Goal: Transaction & Acquisition: Purchase product/service

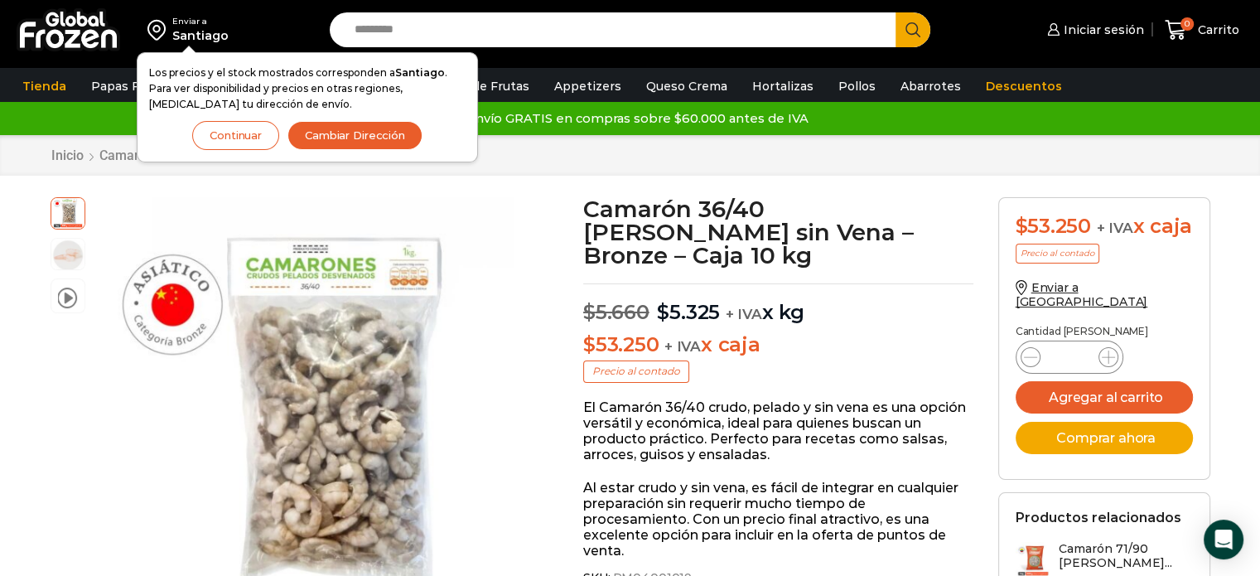
click at [265, 132] on button "Continuar" at bounding box center [235, 135] width 87 height 29
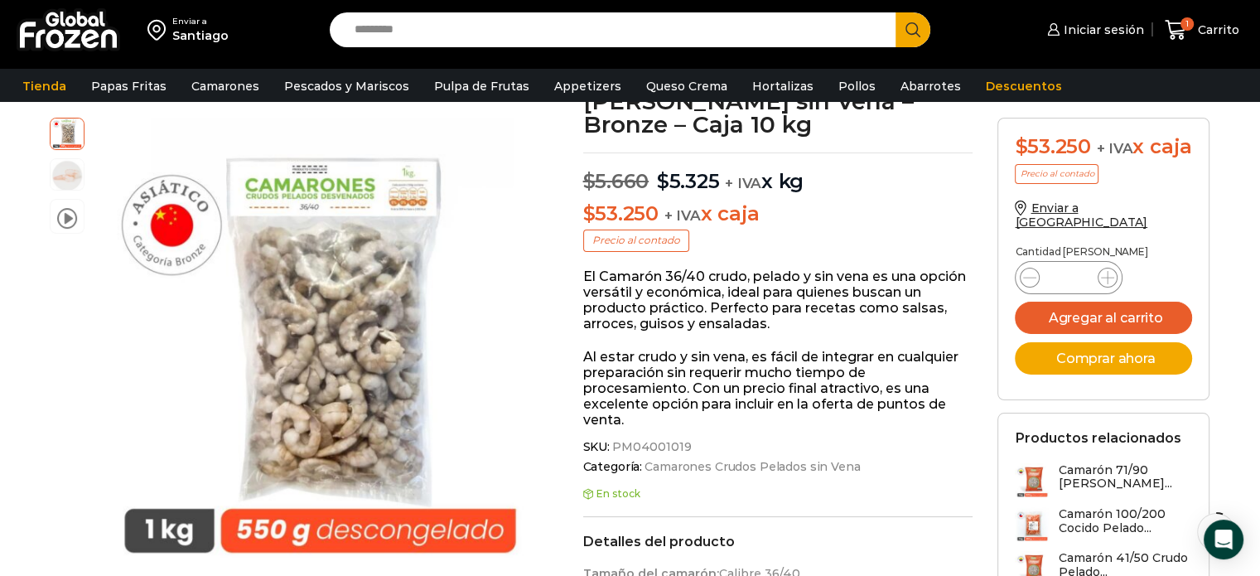
scroll to position [166, 0]
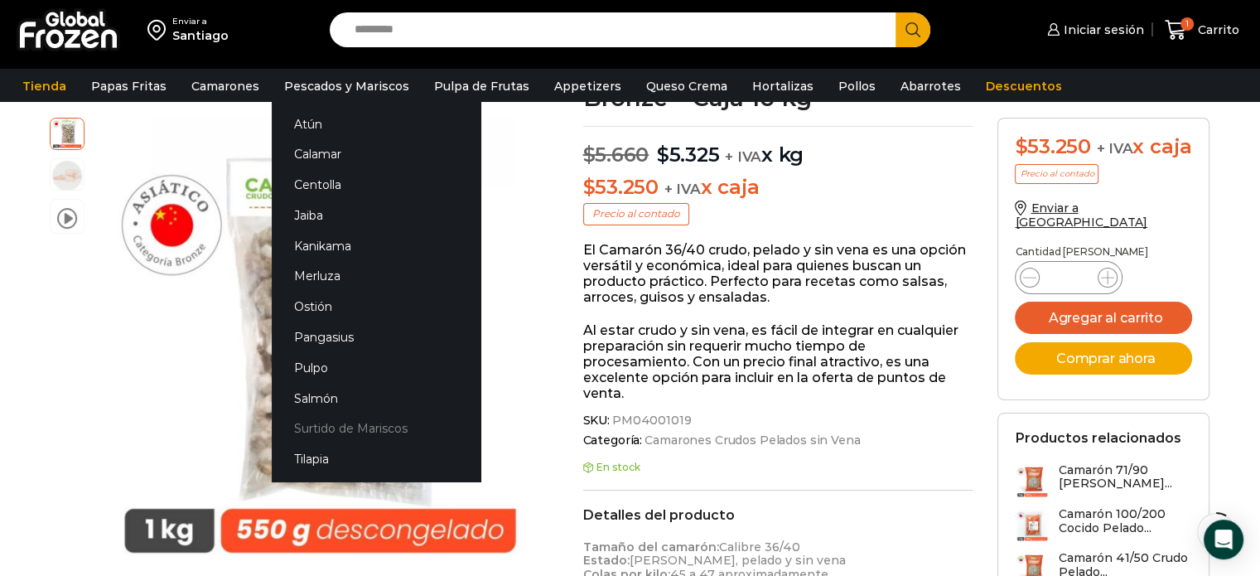
click at [356, 425] on link "Surtido de Mariscos" at bounding box center [376, 428] width 209 height 31
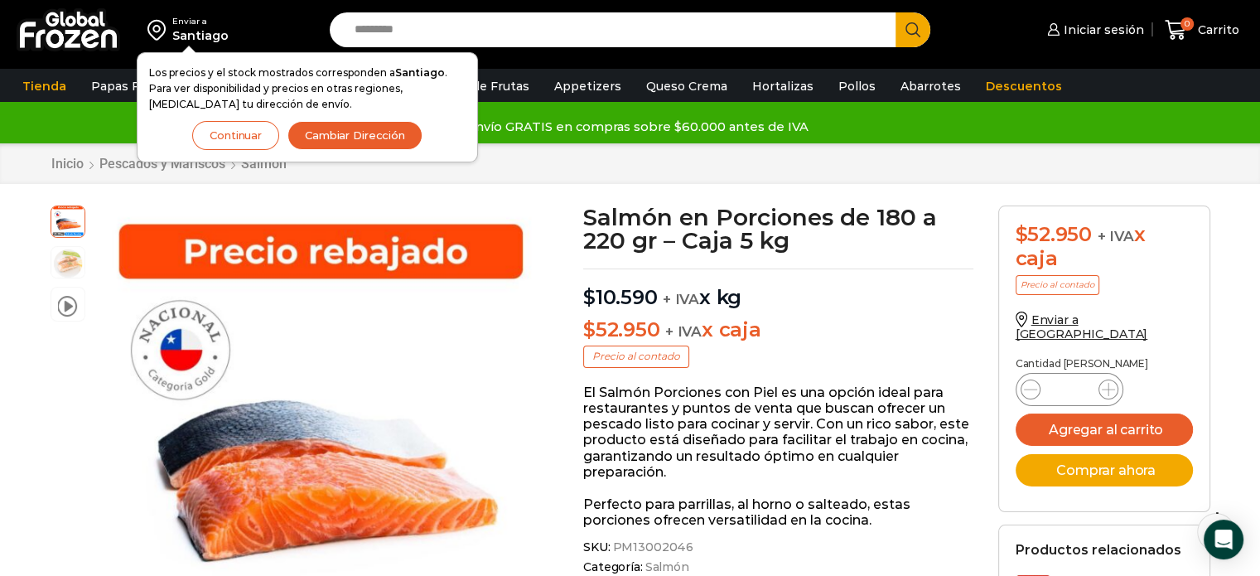
scroll to position [83, 0]
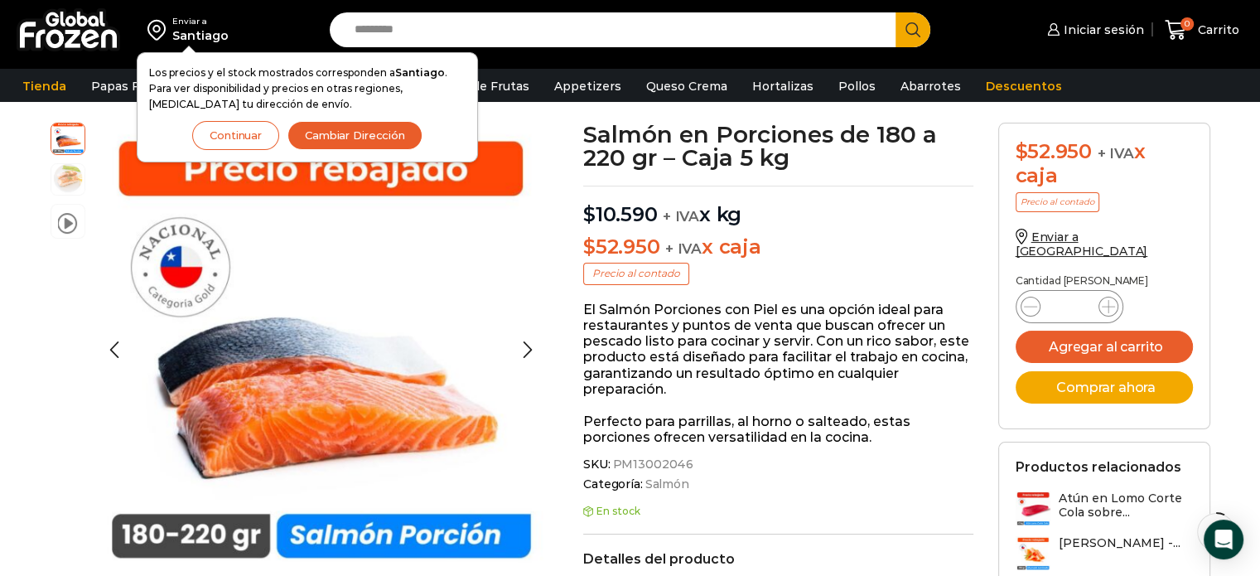
click at [60, 181] on img at bounding box center [67, 178] width 33 height 33
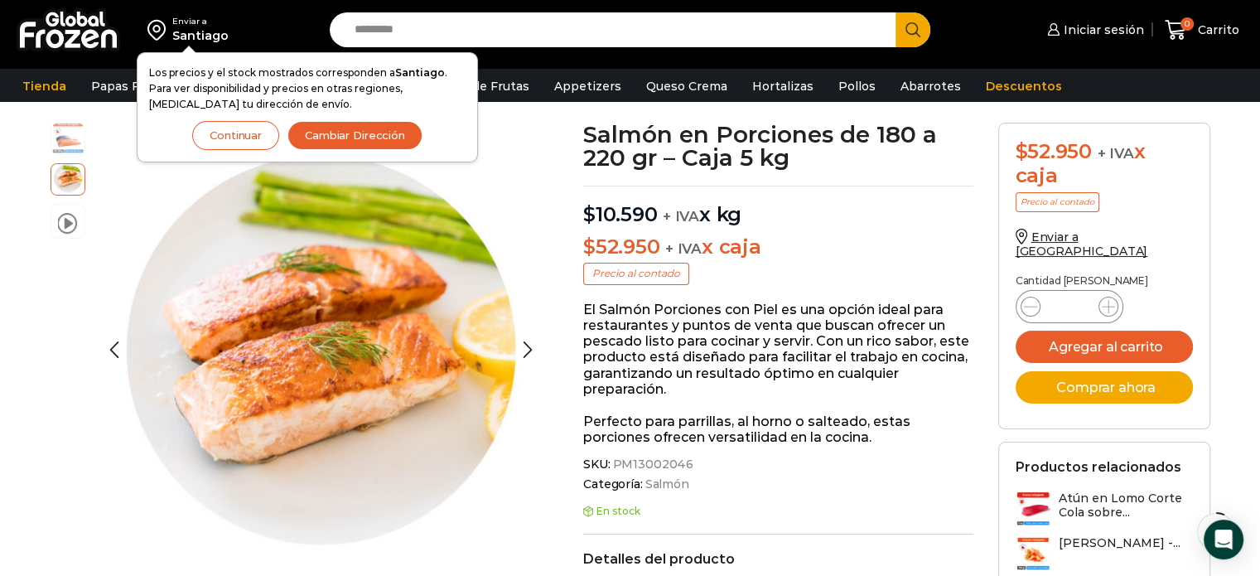
click at [66, 147] on img at bounding box center [67, 137] width 33 height 33
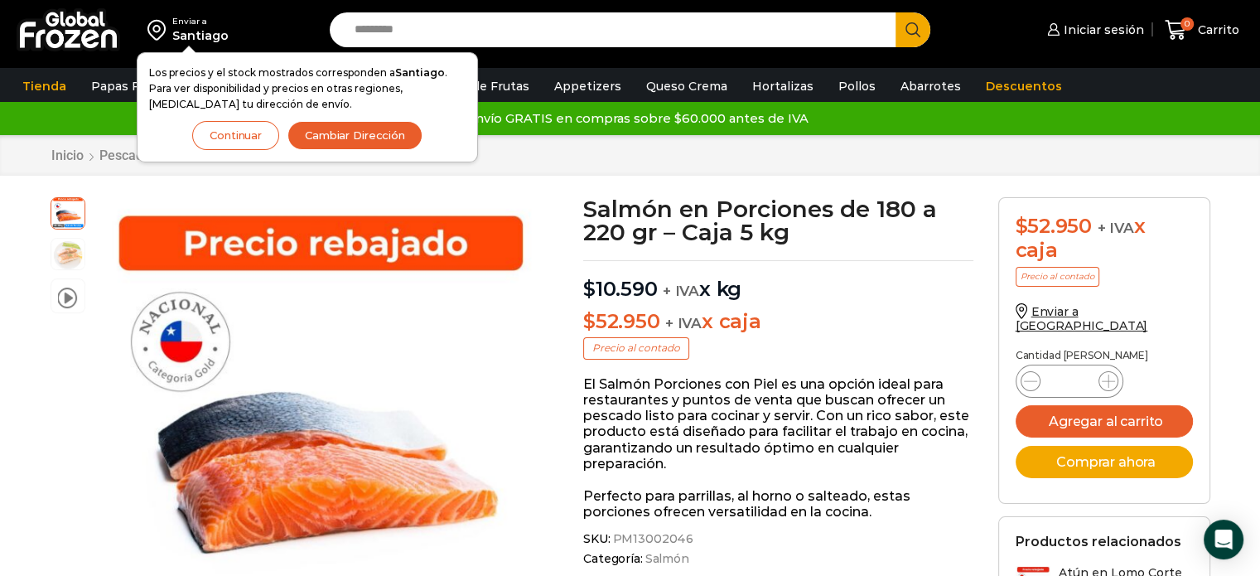
scroll to position [0, 0]
click at [567, 147] on div "Inicio Pescados y Mariscos Salmón" at bounding box center [630, 155] width 1185 height 16
click at [271, 134] on button "Continuar" at bounding box center [235, 135] width 87 height 29
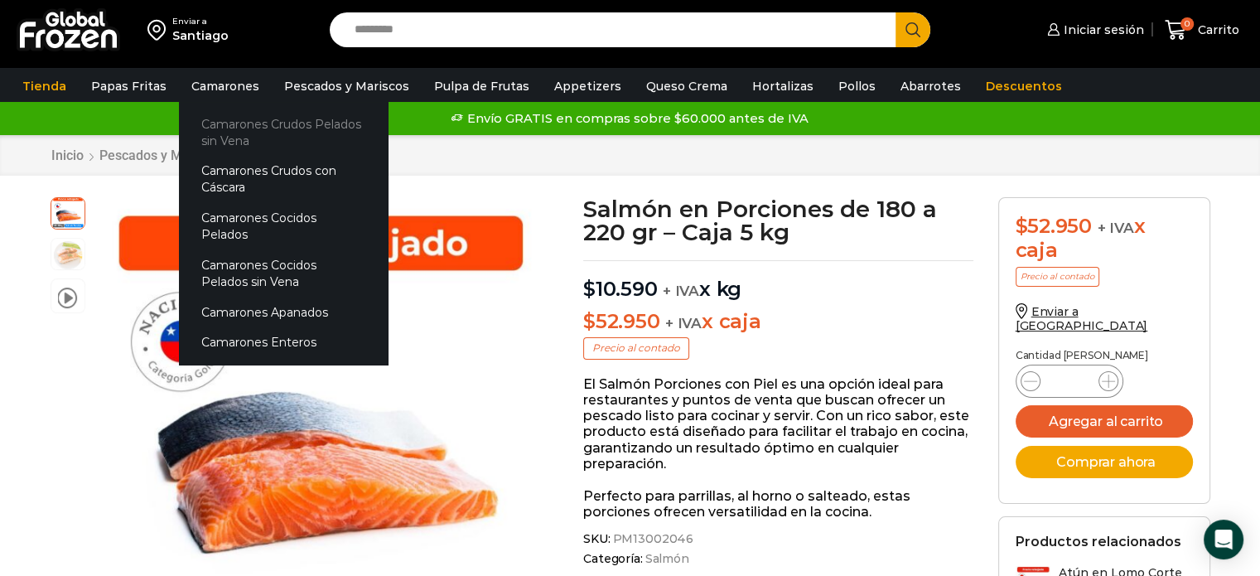
click at [258, 128] on link "Camarones Crudos Pelados sin Vena" at bounding box center [283, 132] width 209 height 47
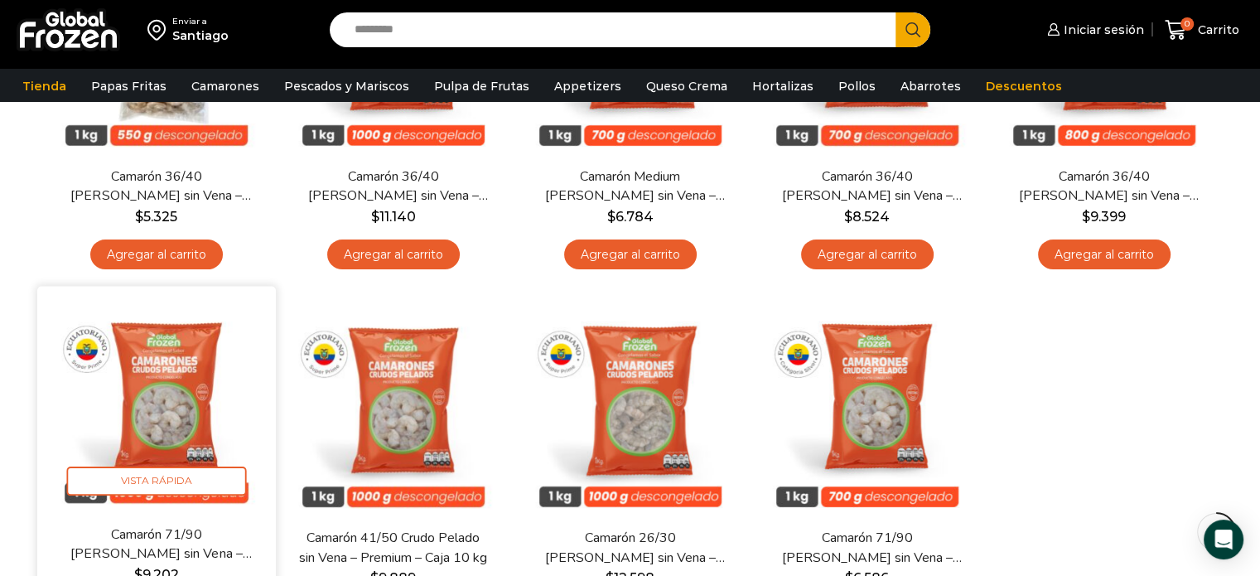
scroll to position [331, 0]
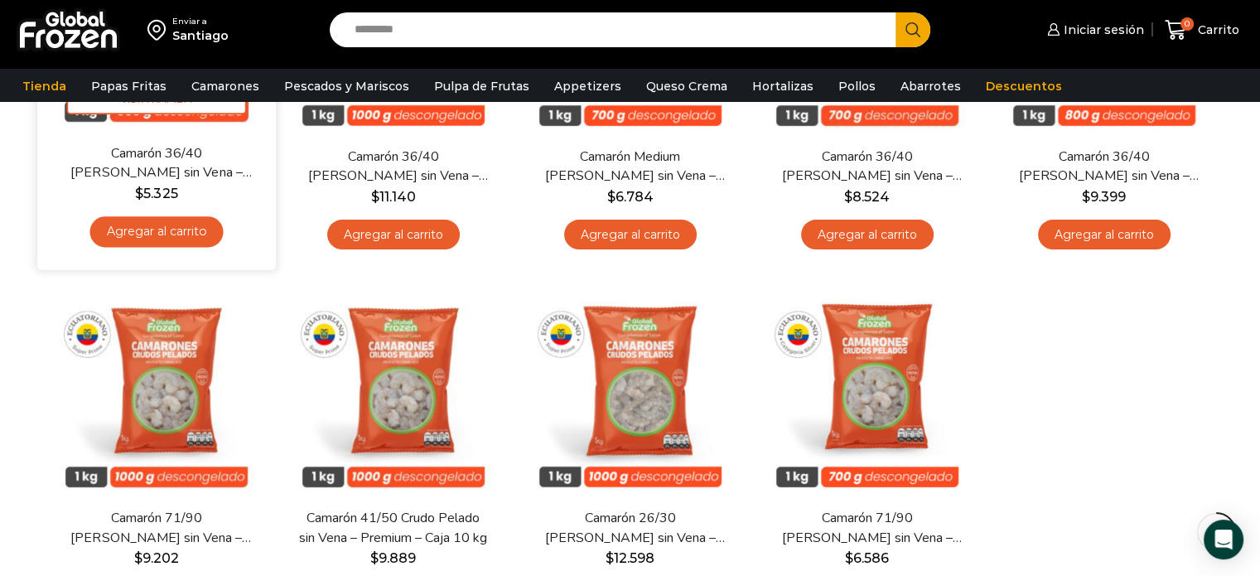
click at [147, 239] on link "Agregar al carrito" at bounding box center [155, 231] width 133 height 31
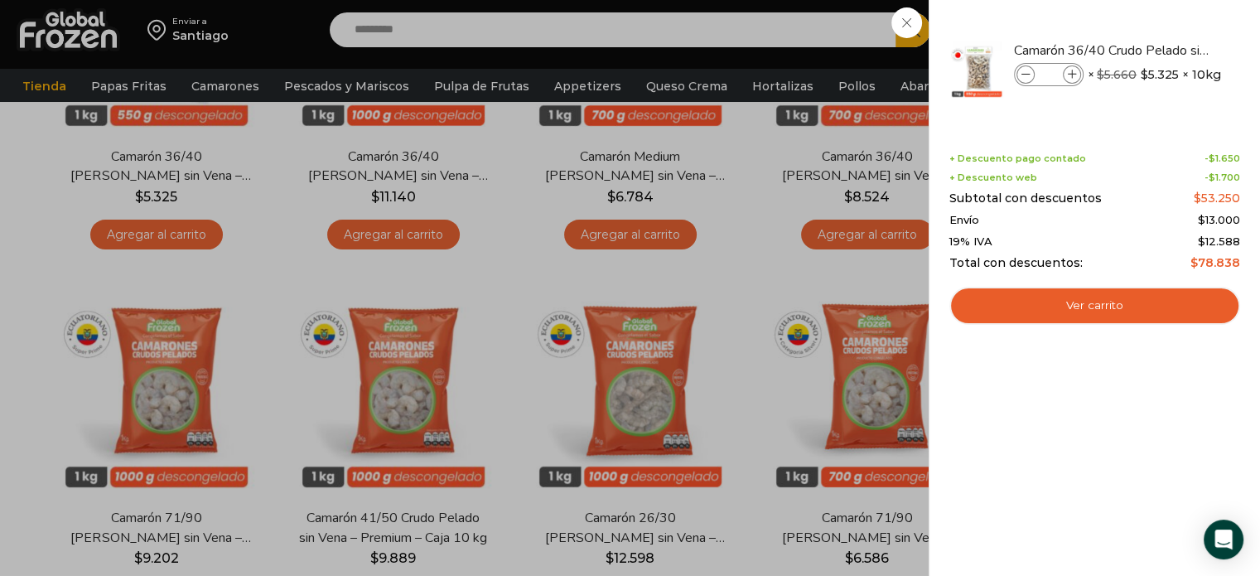
click at [1034, 353] on div "1 Shopping Cart Camarón 36/40 Crudo Pelado sin Vena - Bronze - Caja 10 kg Camar…" at bounding box center [1094, 288] width 291 height 526
click at [1161, 50] on div "1 Carrito 1 1 Shopping Cart *" at bounding box center [1202, 30] width 83 height 39
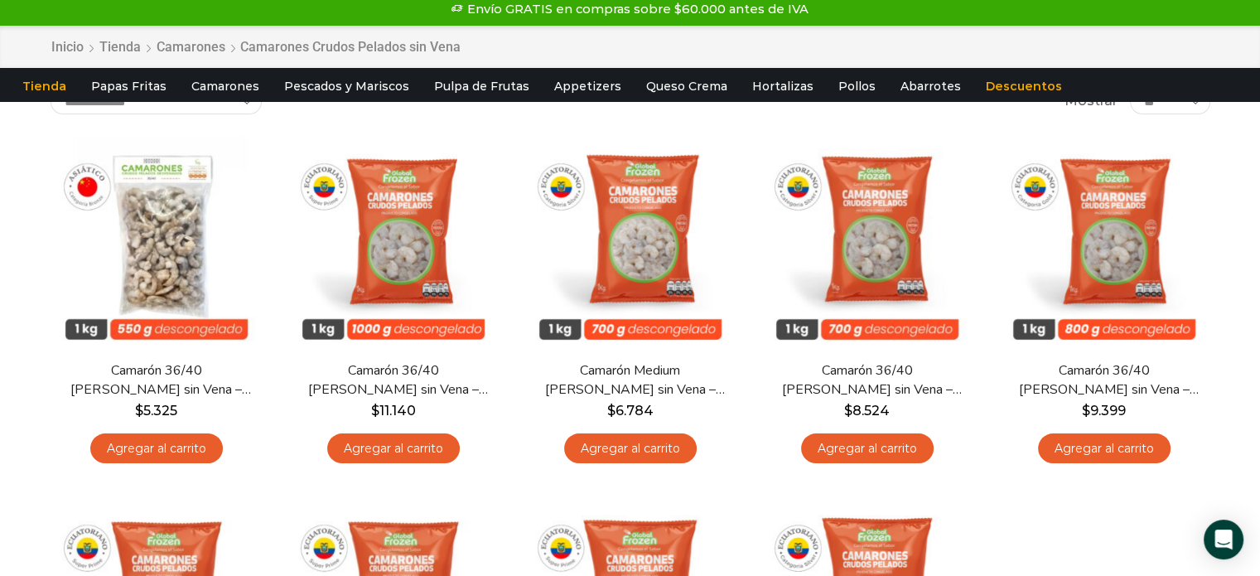
scroll to position [0, 0]
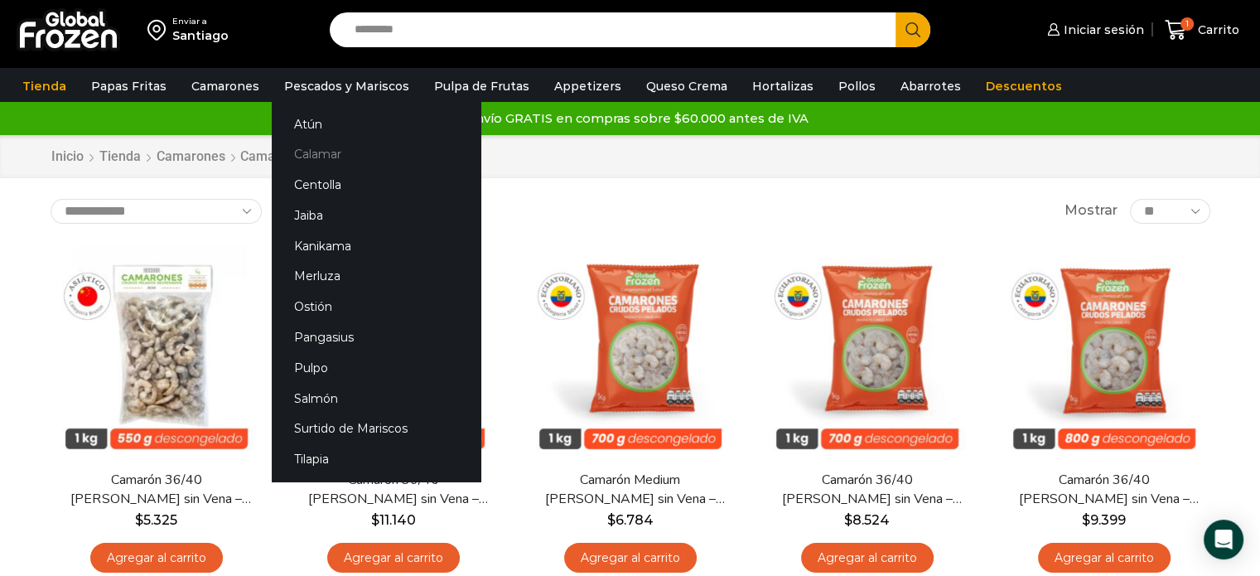
click at [309, 154] on link "Calamar" at bounding box center [376, 154] width 209 height 31
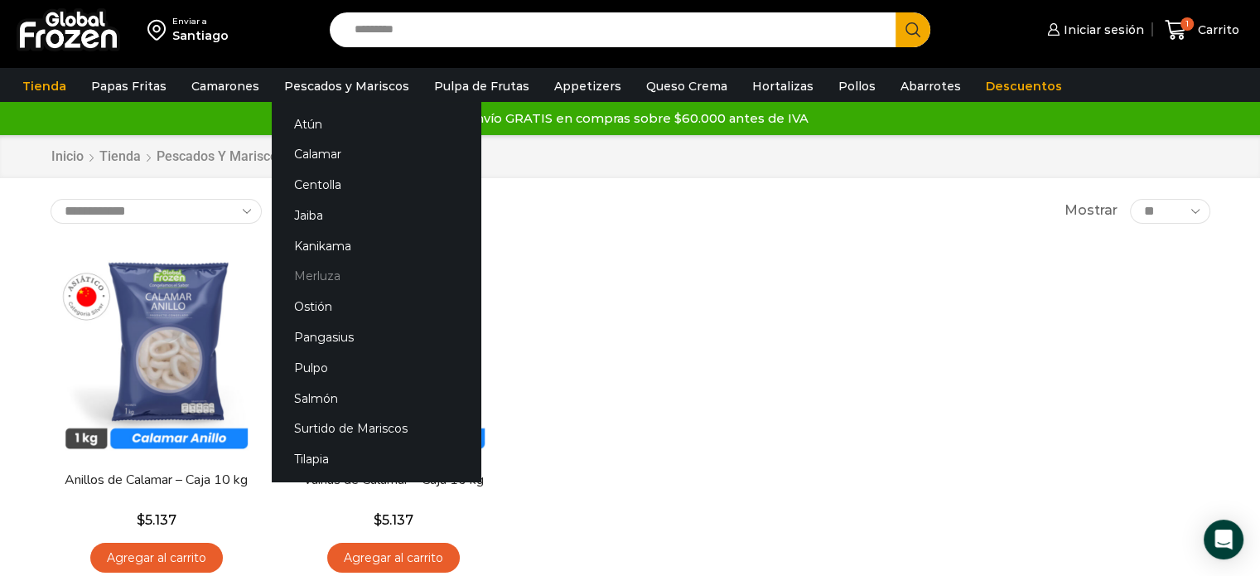
click at [321, 276] on link "Merluza" at bounding box center [376, 276] width 209 height 31
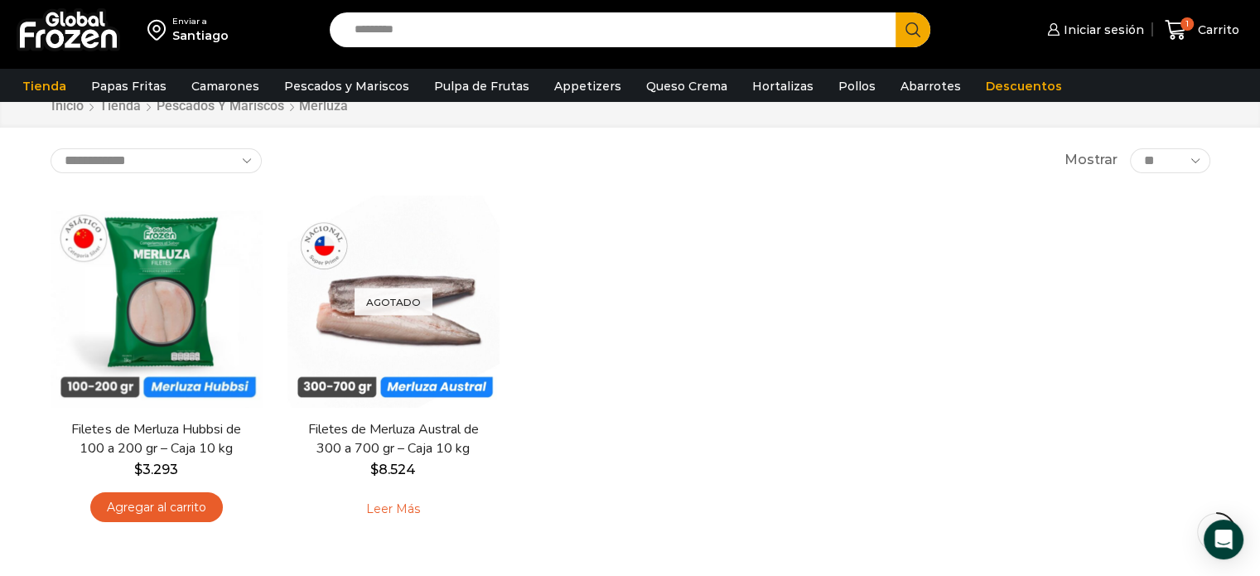
scroll to position [166, 0]
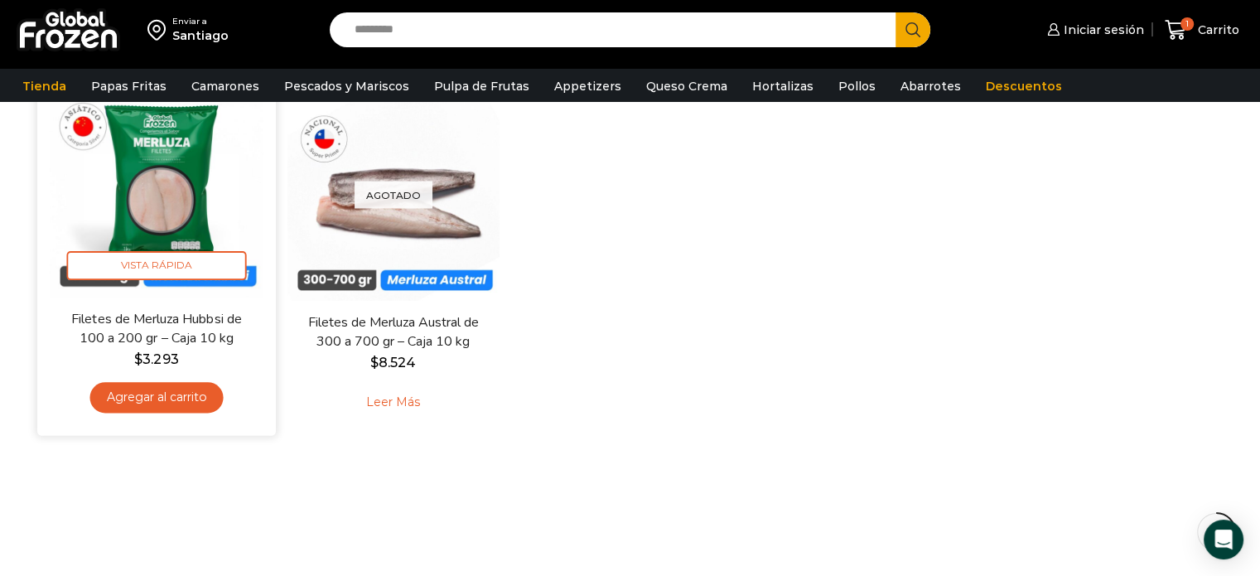
click at [141, 312] on link "Filetes de Merluza Hubbsi de 100 a 200 gr – Caja 10 kg" at bounding box center [156, 328] width 192 height 39
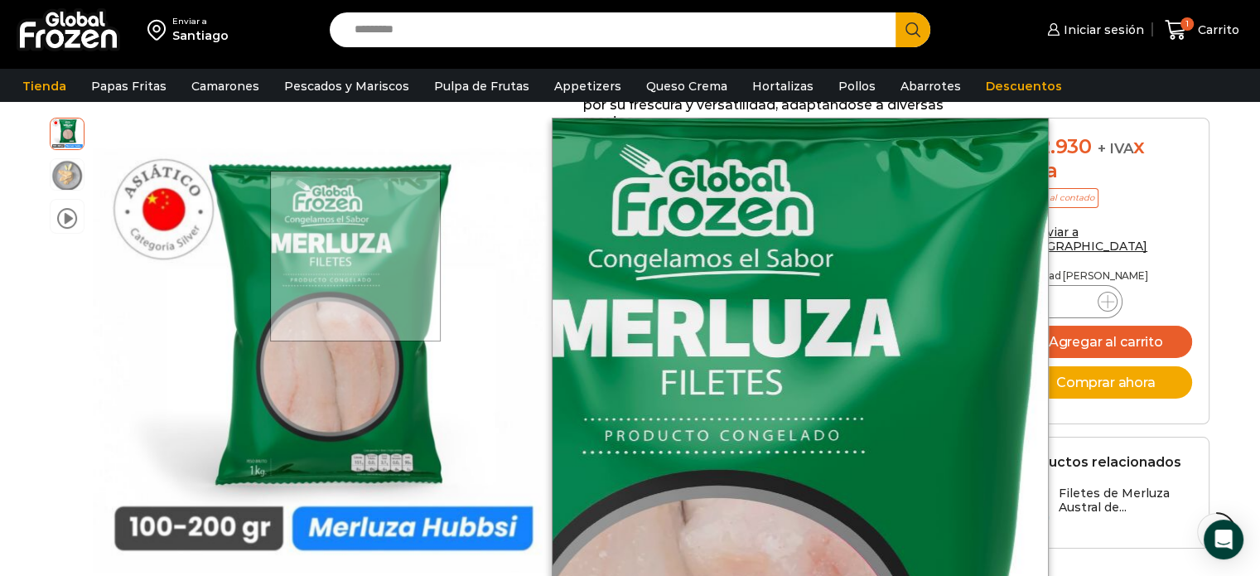
scroll to position [331, 0]
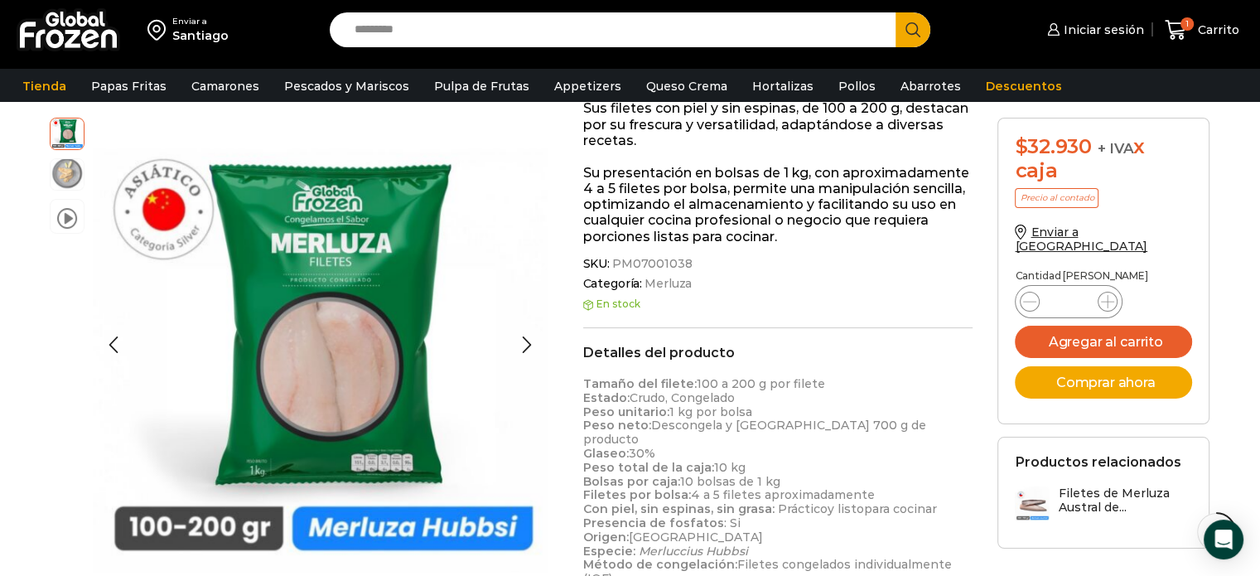
click at [60, 173] on img at bounding box center [67, 173] width 33 height 33
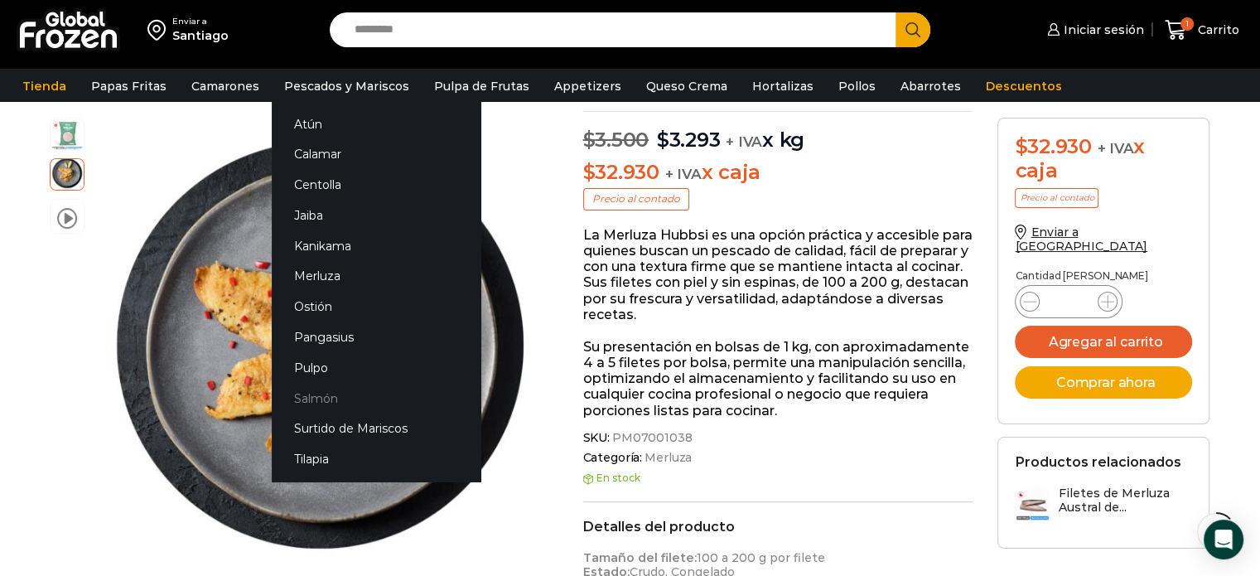
scroll to position [166, 0]
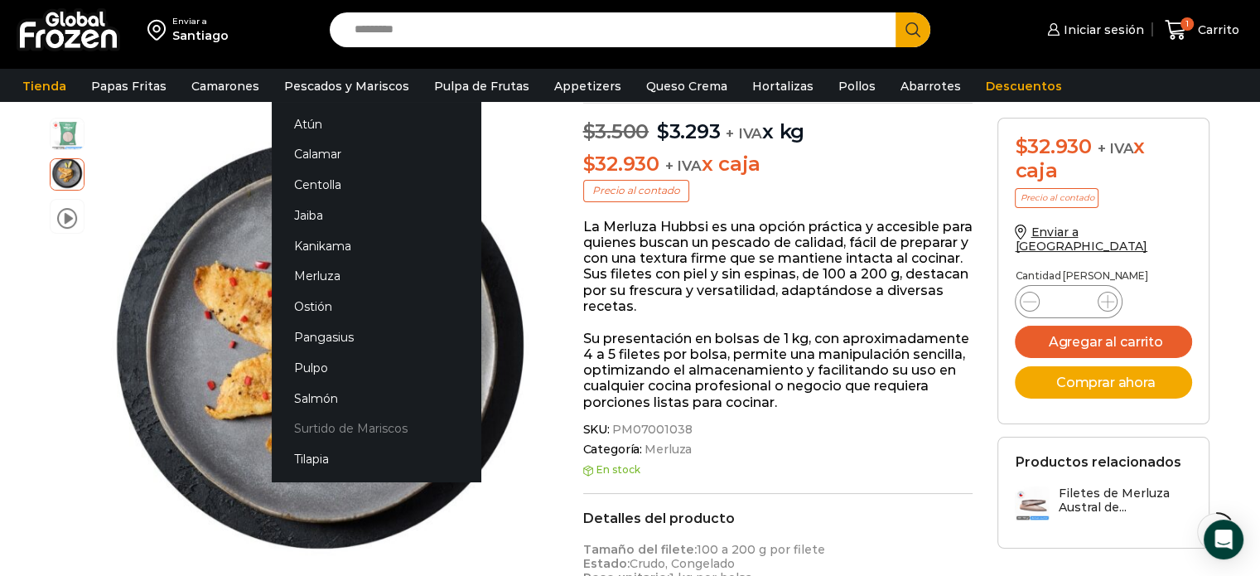
click at [307, 428] on link "Surtido de Mariscos" at bounding box center [376, 428] width 209 height 31
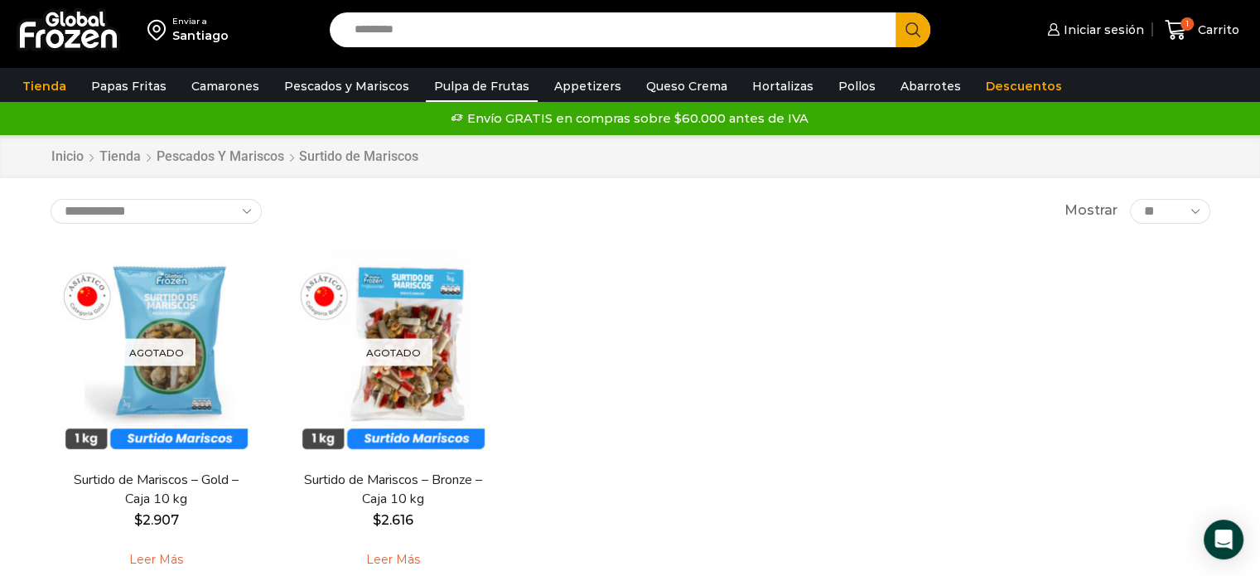
click at [450, 83] on link "Pulpa de Frutas" at bounding box center [482, 85] width 112 height 31
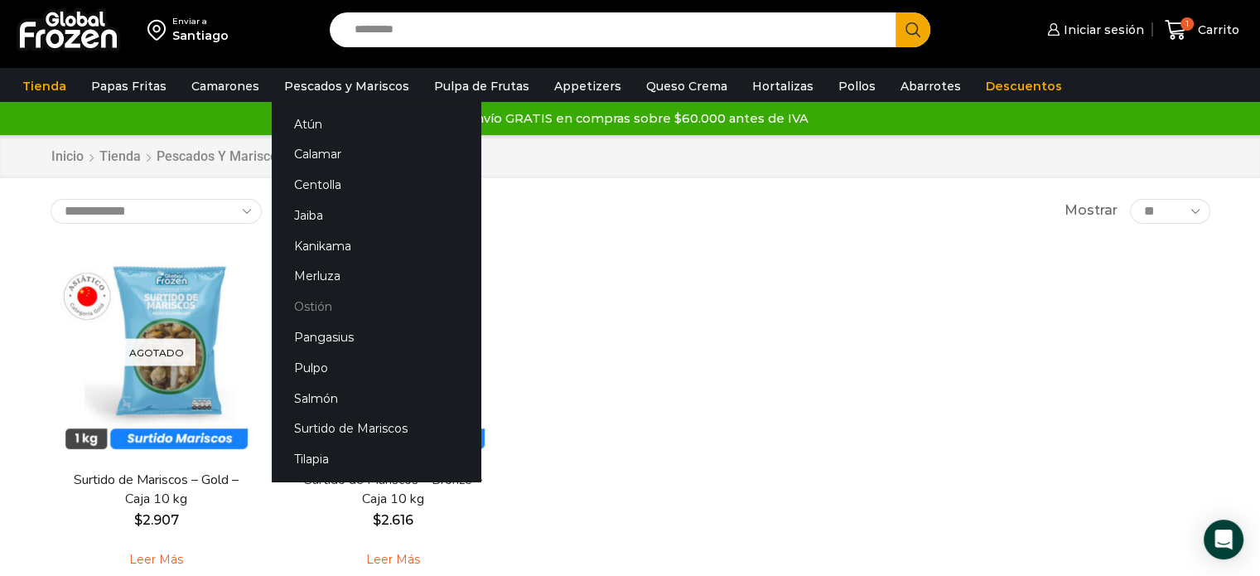
click at [308, 308] on link "Ostión" at bounding box center [376, 307] width 209 height 31
